Goal: Find specific page/section: Find specific page/section

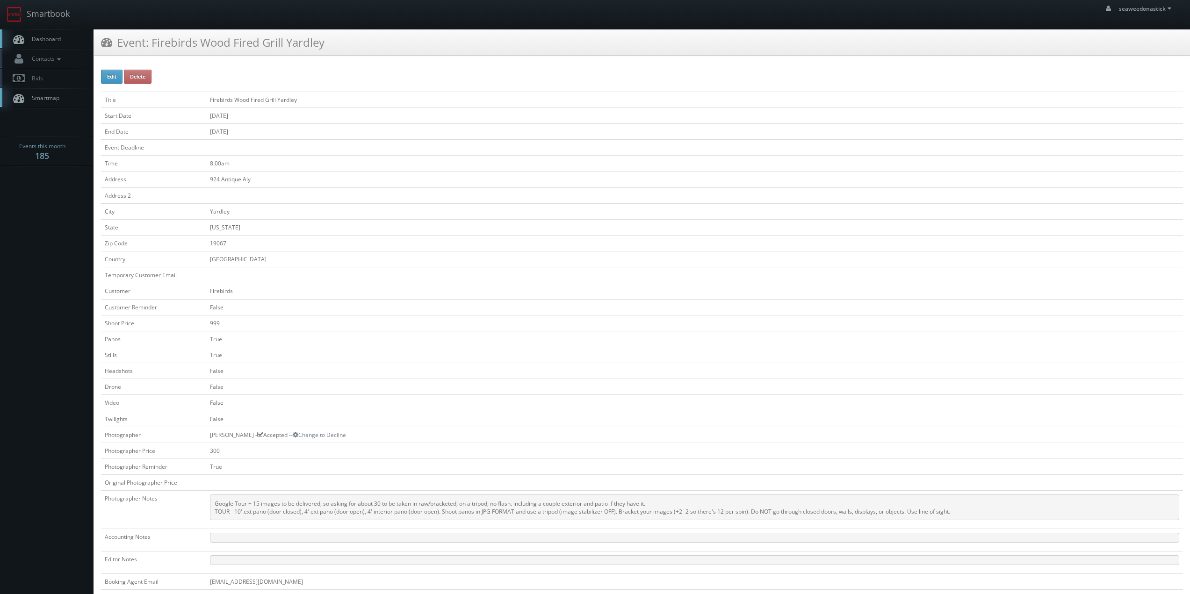
click at [42, 37] on span "Dashboard" at bounding box center [44, 39] width 34 height 8
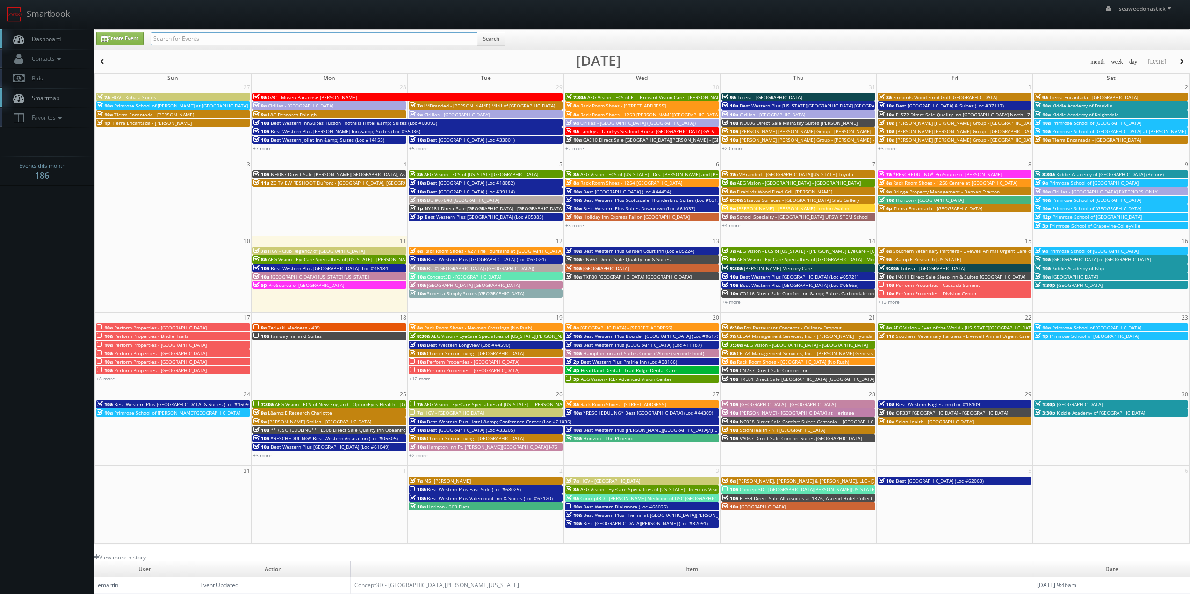
click at [240, 41] on input "text" at bounding box center [314, 38] width 327 height 13
paste input "Rack Room Shoes - 1256 Centre at [GEOGRAPHIC_DATA]"
type input "Rack Room Shoes - 1256 Centre at [GEOGRAPHIC_DATA]"
click at [485, 37] on button "Search" at bounding box center [491, 39] width 29 height 14
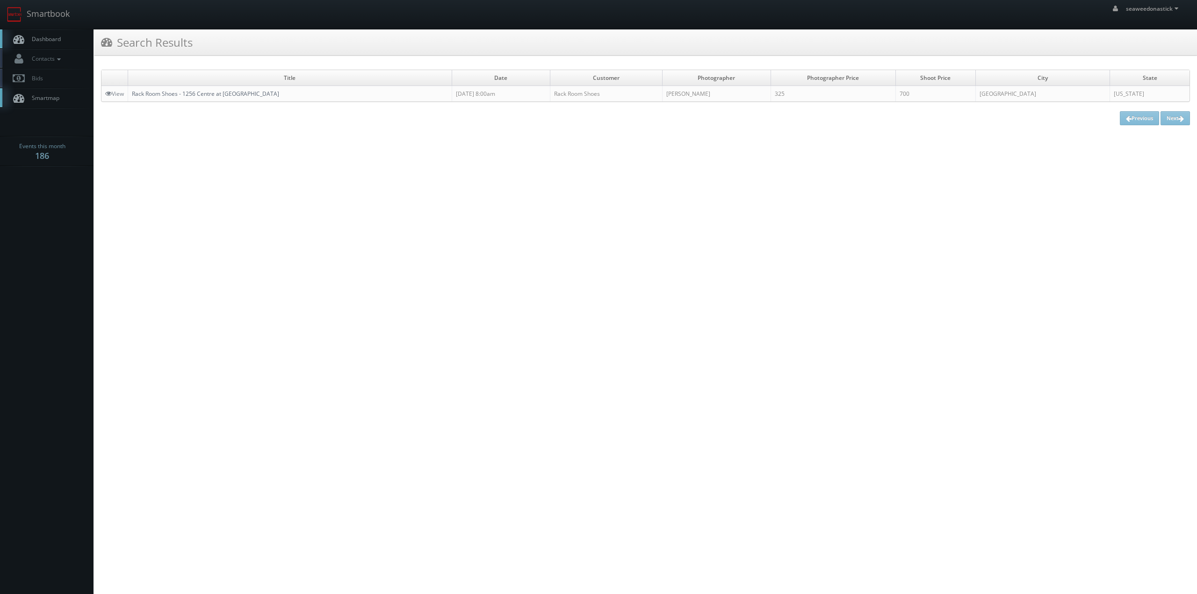
click at [155, 95] on link "Rack Room Shoes - 1256 Centre at [GEOGRAPHIC_DATA]" at bounding box center [205, 94] width 147 height 8
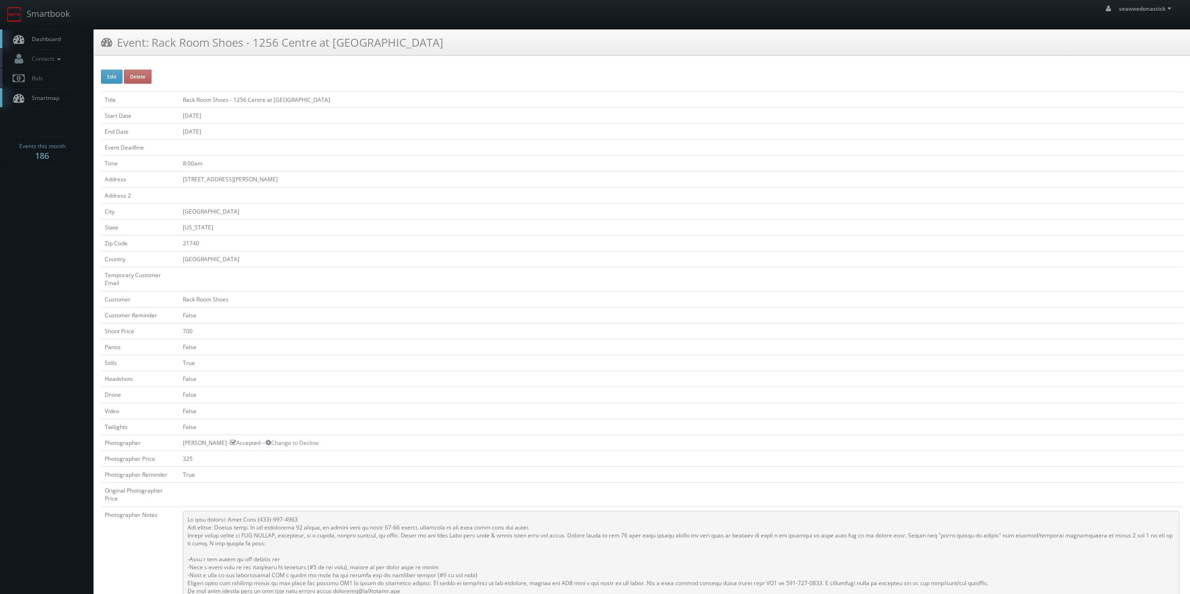
scroll to position [94, 0]
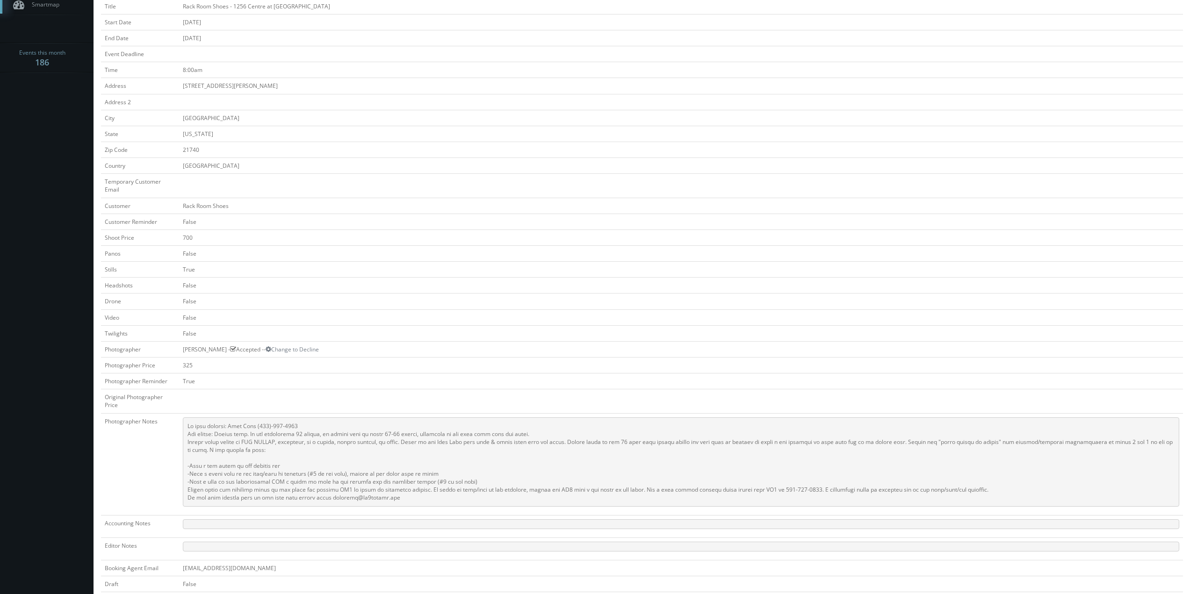
click at [271, 433] on pre at bounding box center [681, 462] width 996 height 89
